Goal: Task Accomplishment & Management: Complete application form

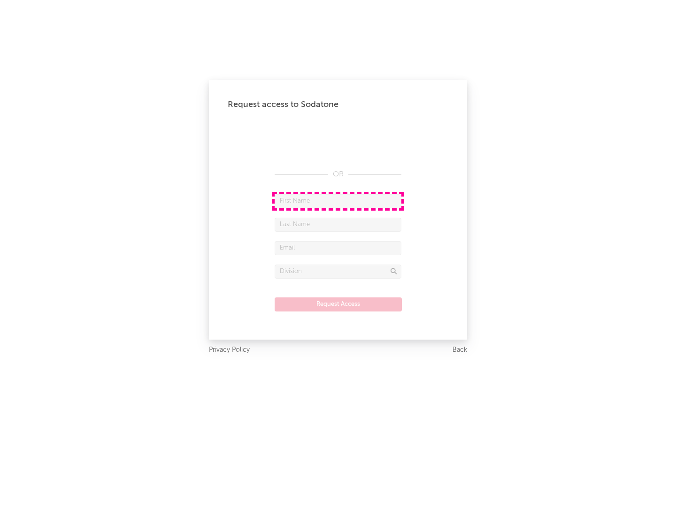
click at [338, 201] on input "text" at bounding box center [338, 201] width 127 height 14
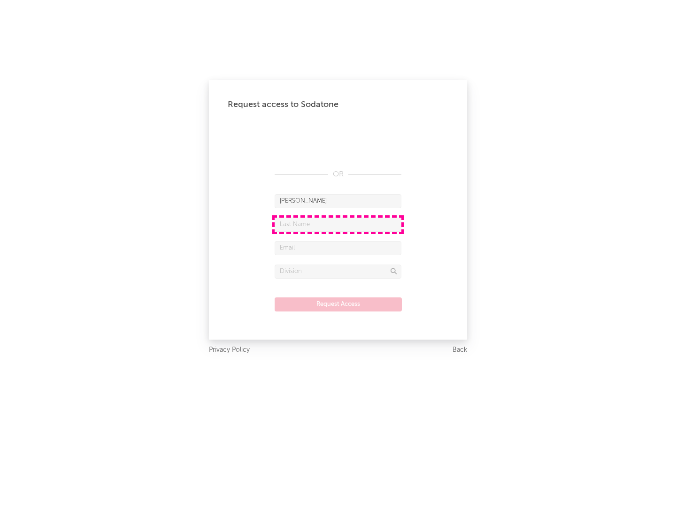
type input "[PERSON_NAME]"
click at [338, 224] on input "text" at bounding box center [338, 225] width 127 height 14
type input "[PERSON_NAME]"
click at [338, 248] on input "text" at bounding box center [338, 248] width 127 height 14
type input "[EMAIL_ADDRESS][DOMAIN_NAME]"
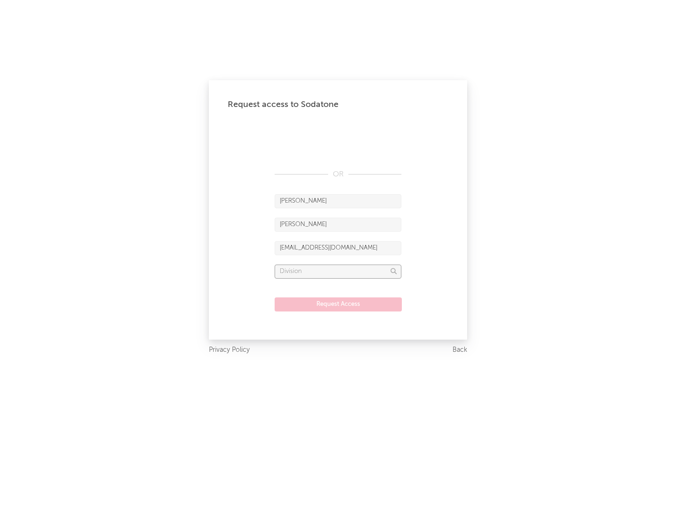
click at [338, 271] on input "text" at bounding box center [338, 272] width 127 height 14
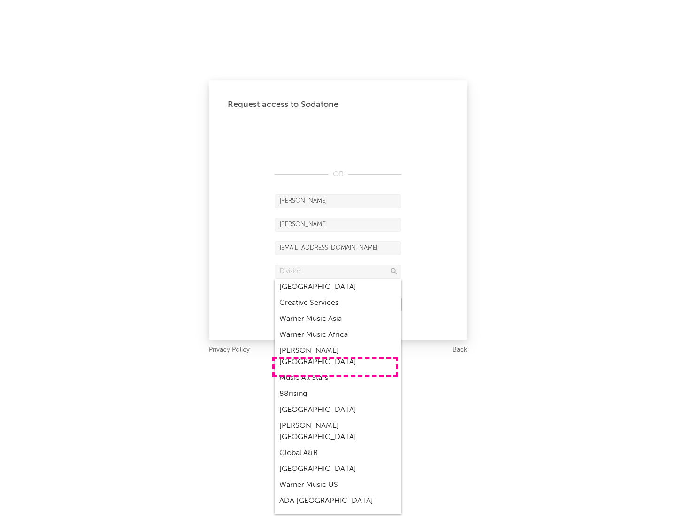
click at [335, 370] on div "Music All Stars" at bounding box center [338, 378] width 127 height 16
type input "Music All Stars"
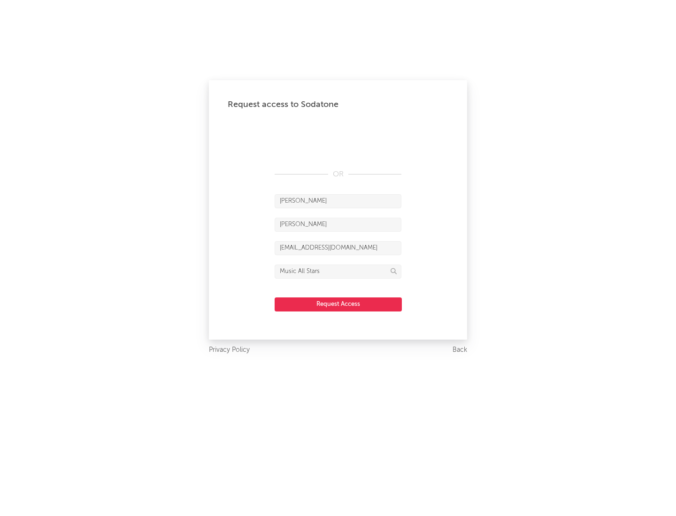
click at [338, 304] on button "Request Access" at bounding box center [338, 305] width 127 height 14
